Goal: Transaction & Acquisition: Purchase product/service

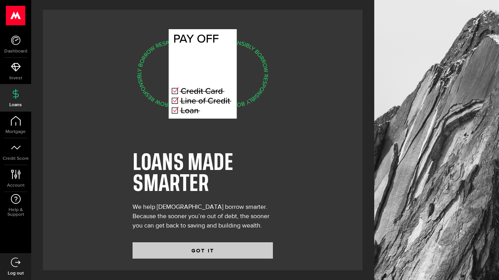
click at [149, 244] on button "GOT IT" at bounding box center [202, 251] width 140 height 16
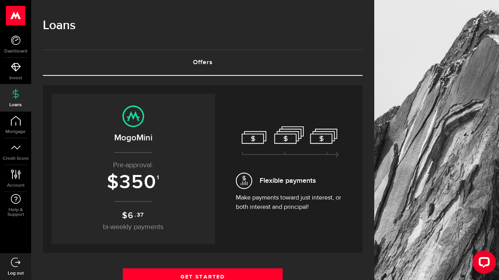
click at [289, 184] on span "Flexible payments" at bounding box center [287, 181] width 56 height 11
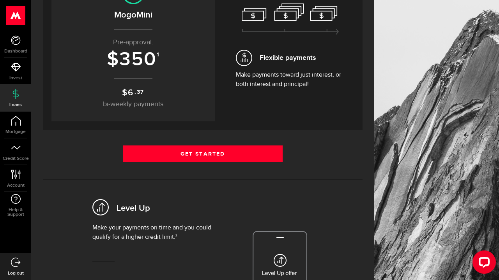
scroll to position [154, 0]
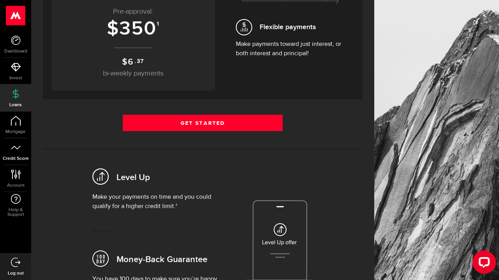
click at [19, 149] on icon at bounding box center [16, 148] width 10 height 10
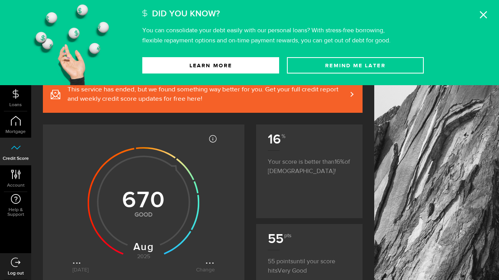
click at [481, 14] on icon at bounding box center [483, 15] width 8 height 8
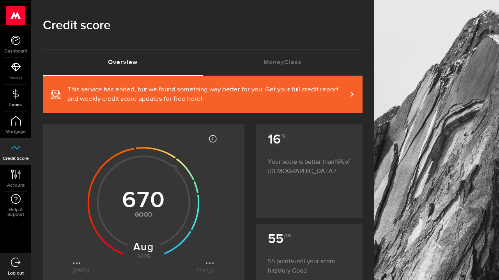
click at [15, 98] on icon at bounding box center [16, 94] width 10 height 10
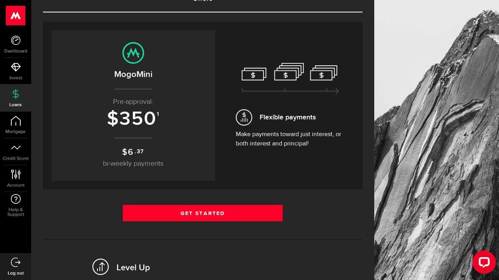
scroll to position [70, 0]
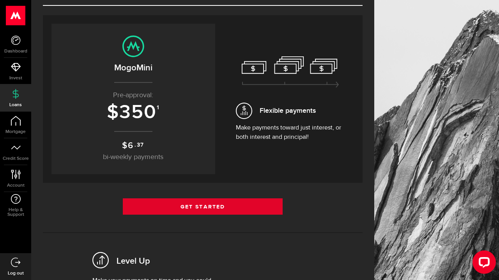
click at [217, 202] on link "Get Started" at bounding box center [203, 207] width 160 height 16
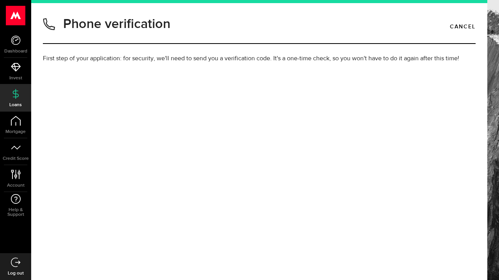
type input "5066885898"
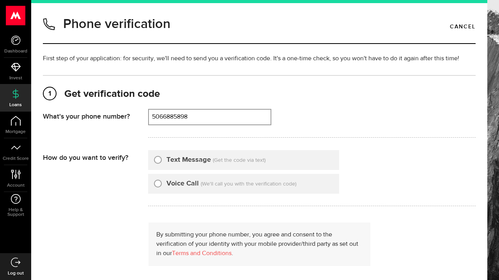
click at [156, 159] on input "Text Message" at bounding box center [158, 159] width 8 height 8
radio input "true"
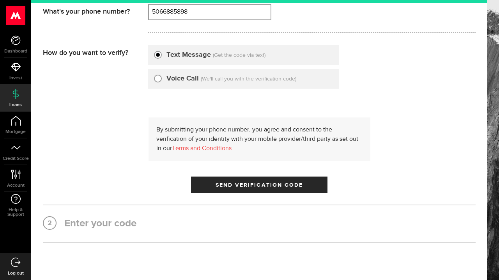
scroll to position [106, 0]
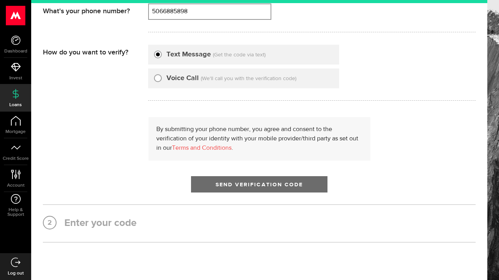
click at [224, 183] on span "Send Verification Code" at bounding box center [259, 184] width 88 height 5
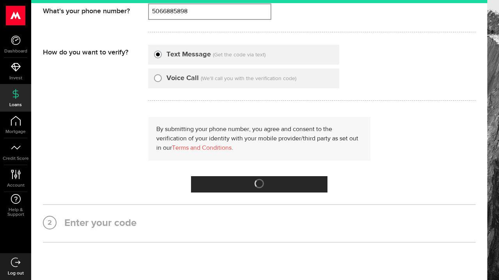
scroll to position [0, 0]
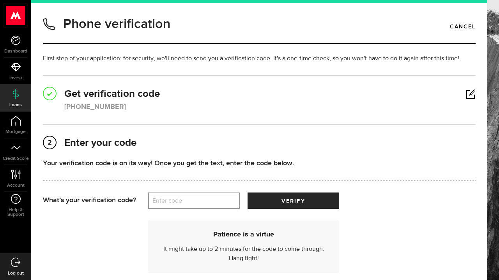
click at [194, 200] on label "Enter code" at bounding box center [194, 201] width 92 height 16
click at [194, 200] on input "Enter code" at bounding box center [194, 201] width 92 height 16
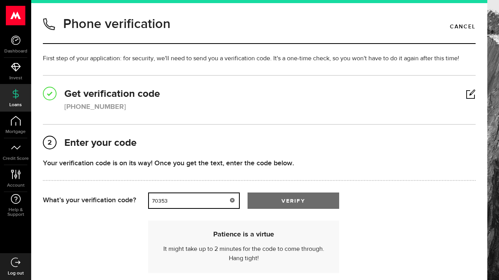
type input "70353"
click at [268, 195] on button "verify" at bounding box center [293, 201] width 92 height 16
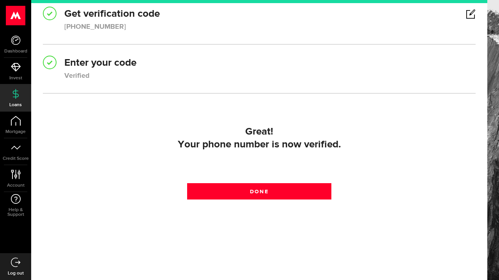
scroll to position [80, 0]
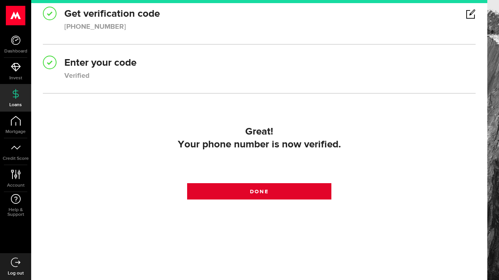
click at [267, 189] on link "Done" at bounding box center [259, 191] width 144 height 16
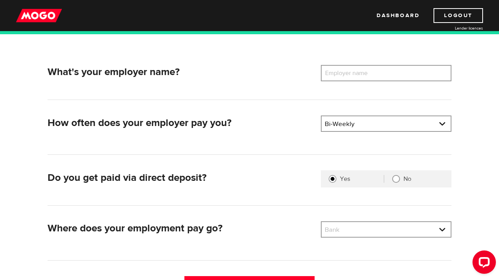
scroll to position [76, 0]
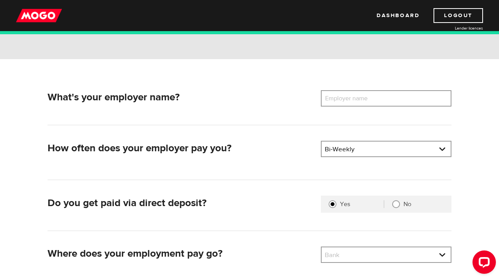
click at [383, 97] on label "Employer name" at bounding box center [352, 98] width 63 height 16
click at [383, 97] on input "Employer name" at bounding box center [386, 98] width 131 height 16
type input "Danielle Vienneau"
click at [473, 148] on div "What's your employer name? Employer name Please enter your employer's name Dani…" at bounding box center [249, 192] width 499 height 266
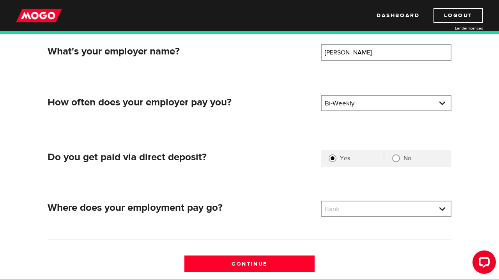
scroll to position [123, 0]
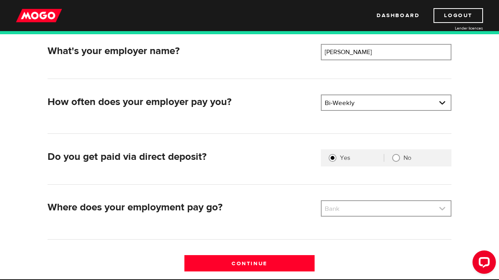
click at [380, 206] on link at bounding box center [385, 208] width 129 height 15
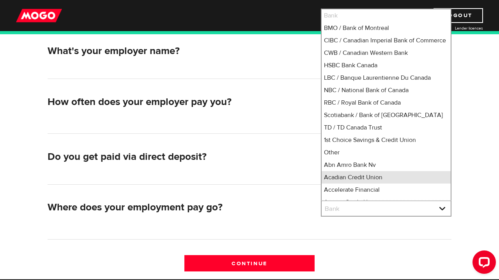
scroll to position [5, 0]
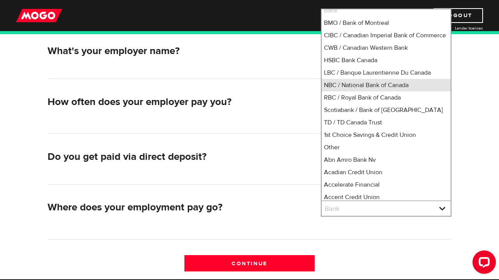
click at [377, 90] on li "NBC / National Bank of Canada" at bounding box center [385, 85] width 129 height 12
select select "7"
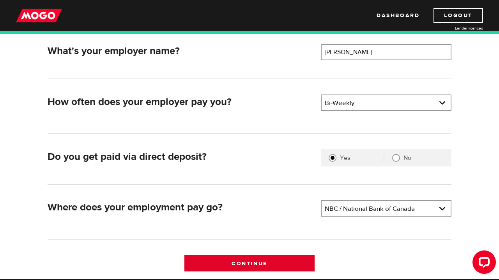
click at [278, 267] on input "Continue" at bounding box center [249, 264] width 131 height 16
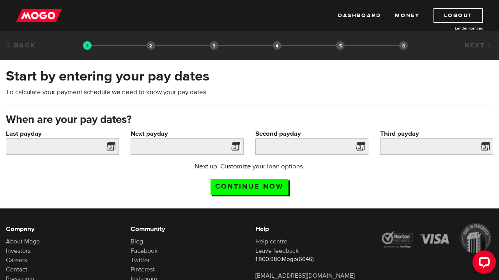
click at [150, 47] on li "Loan select" at bounding box center [150, 45] width 9 height 9
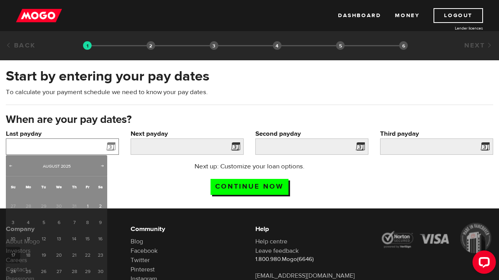
click at [88, 145] on input "Last payday" at bounding box center [62, 147] width 113 height 16
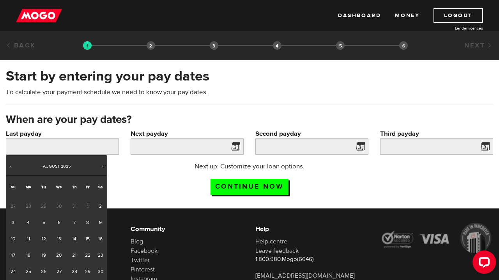
click at [150, 47] on li "Loan select" at bounding box center [150, 45] width 9 height 9
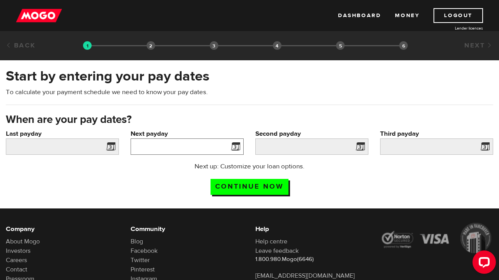
click at [185, 155] on input "Next payday" at bounding box center [187, 147] width 113 height 16
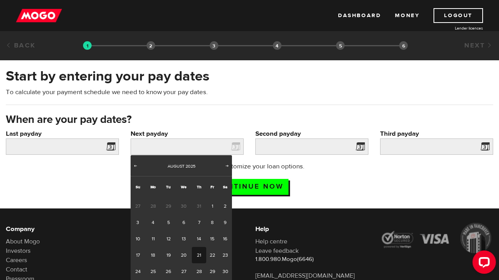
click at [195, 255] on link "21" at bounding box center [199, 255] width 14 height 16
type input "2025/08/21"
type input "2025/9/4"
type input "2025/9/18"
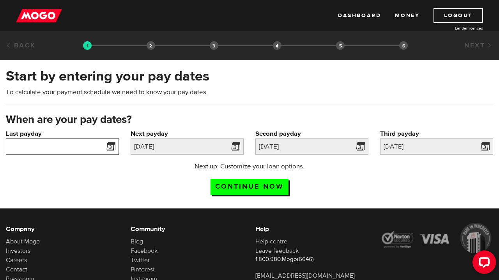
click at [78, 146] on input "Last payday" at bounding box center [62, 147] width 113 height 16
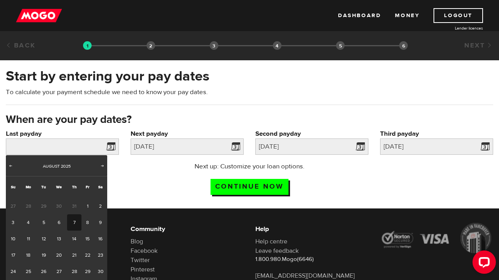
click at [75, 220] on link "7" at bounding box center [74, 223] width 14 height 16
type input "2025/08/07"
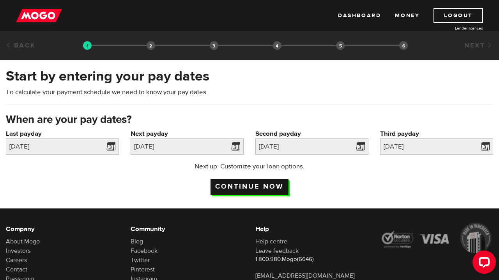
click at [251, 189] on input "Continue now" at bounding box center [249, 187] width 78 height 16
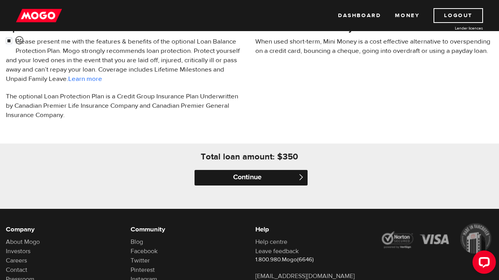
scroll to position [276, 0]
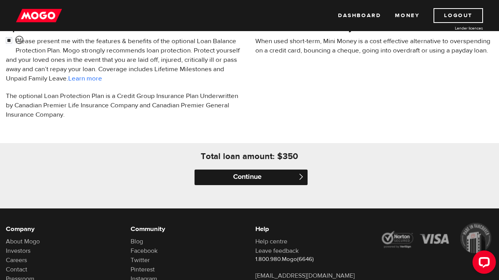
click at [261, 180] on input "Continue" at bounding box center [250, 178] width 113 height 16
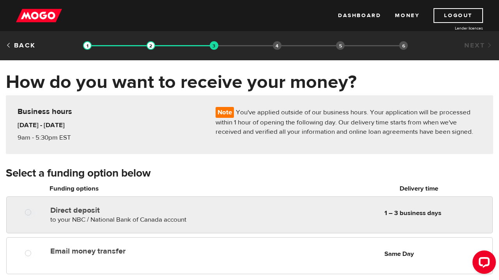
radio input "true"
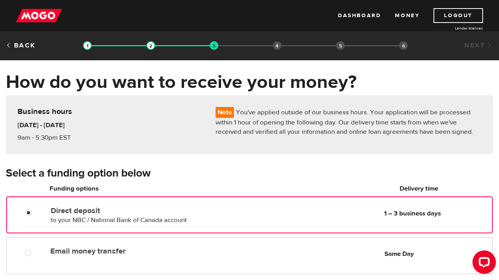
click at [106, 222] on span "to your NBC / National Bank of Canada account" at bounding box center [119, 220] width 136 height 9
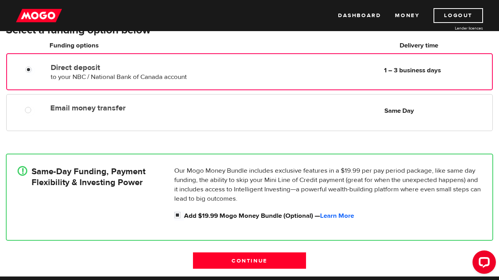
scroll to position [141, 0]
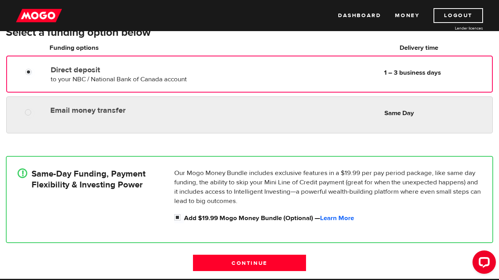
radio input "true"
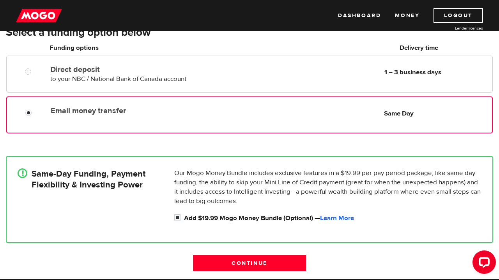
click at [214, 120] on div "Email money transfer Delivery in Same Day Same Day" at bounding box center [249, 115] width 486 height 37
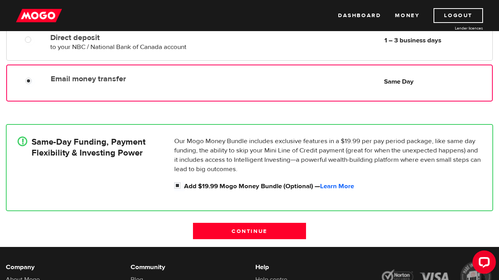
scroll to position [173, 0]
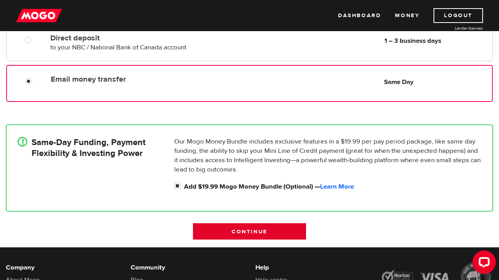
click at [258, 233] on input "Continue" at bounding box center [249, 232] width 113 height 16
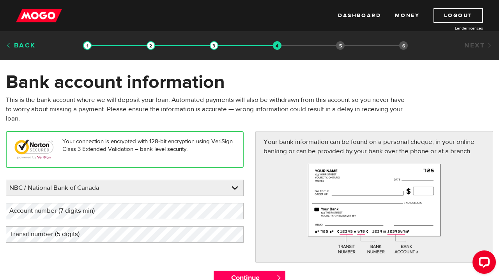
click at [27, 45] on link "Back" at bounding box center [21, 45] width 30 height 9
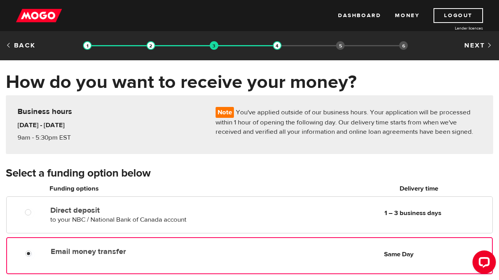
click at [126, 256] on label "Email money transfer" at bounding box center [140, 251] width 179 height 9
click at [35, 256] on input "Email money transfer" at bounding box center [30, 255] width 10 height 10
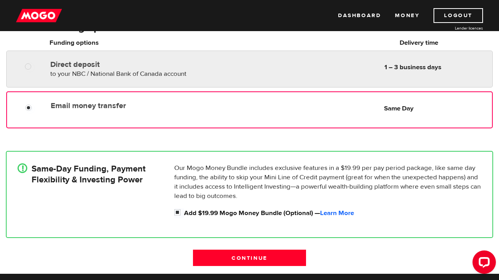
scroll to position [158, 0]
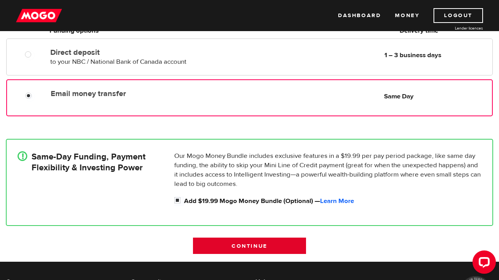
click at [220, 247] on input "Continue" at bounding box center [249, 246] width 113 height 16
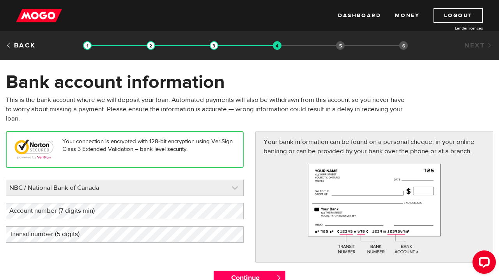
click at [176, 185] on link at bounding box center [124, 188] width 237 height 16
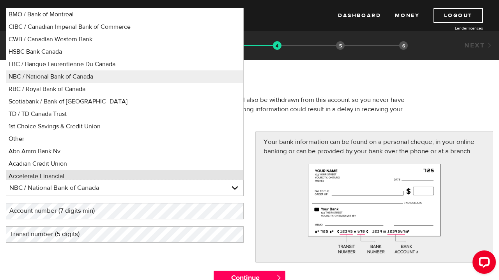
scroll to position [3, 0]
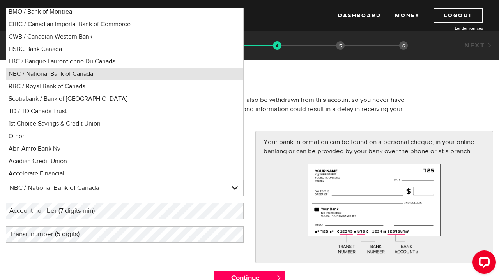
click at [127, 74] on li "NBC / National Bank of Canada" at bounding box center [124, 74] width 237 height 12
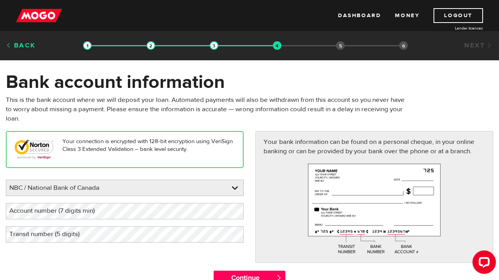
click at [27, 47] on link "Back" at bounding box center [21, 45] width 30 height 9
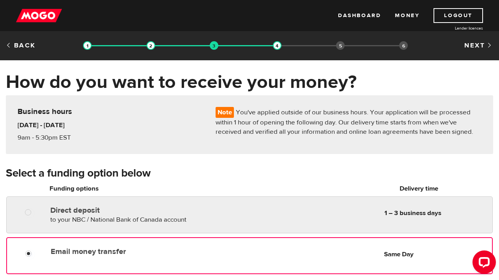
radio input "true"
click at [145, 218] on span "to your NBC / National Bank of Canada account" at bounding box center [118, 220] width 136 height 9
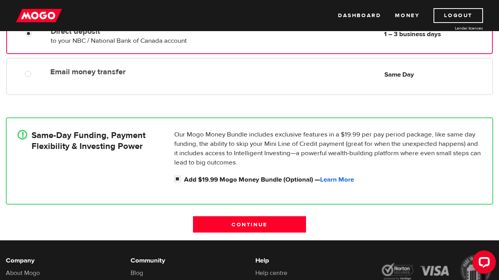
scroll to position [181, 0]
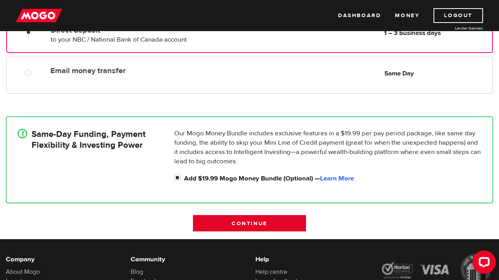
click at [236, 220] on input "Continue" at bounding box center [249, 223] width 113 height 16
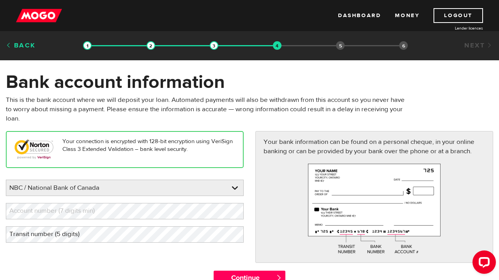
click at [19, 44] on link "Back" at bounding box center [21, 45] width 30 height 9
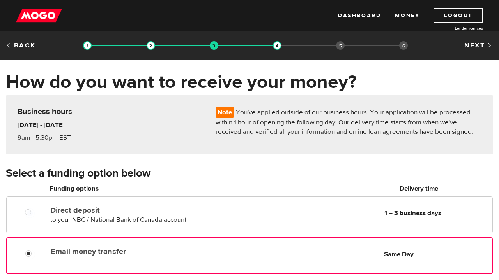
radio input "true"
click at [163, 247] on div "Email money transfer Delivery in Same Day" at bounding box center [140, 250] width 185 height 12
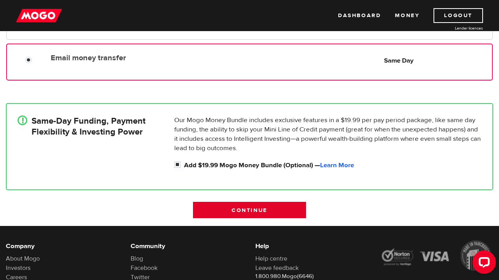
click at [215, 212] on input "Continue" at bounding box center [249, 210] width 113 height 16
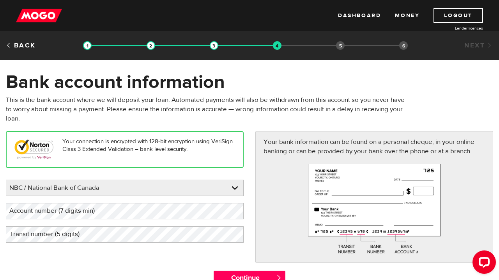
click at [172, 224] on div "Please enter your bank NBC / National Bank of Canada BMO / Bank of Montreal CIB…" at bounding box center [125, 211] width 238 height 63
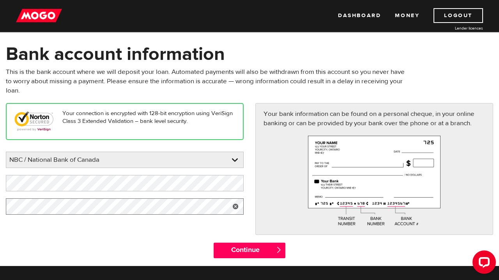
scroll to position [55, 0]
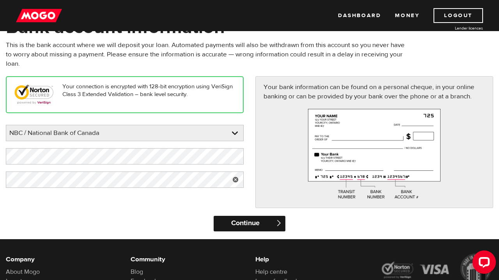
click at [236, 225] on input "Continue" at bounding box center [248, 224] width 71 height 16
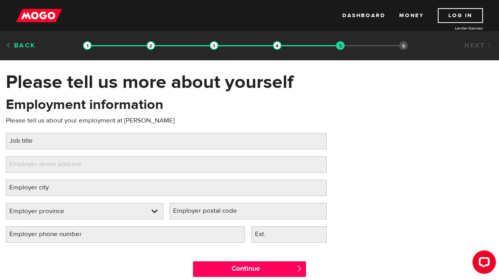
click at [22, 46] on link "Back" at bounding box center [21, 45] width 30 height 9
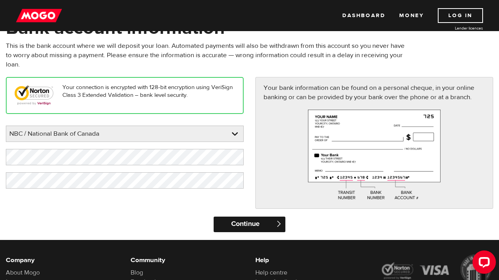
scroll to position [55, 0]
